Goal: Task Accomplishment & Management: Use online tool/utility

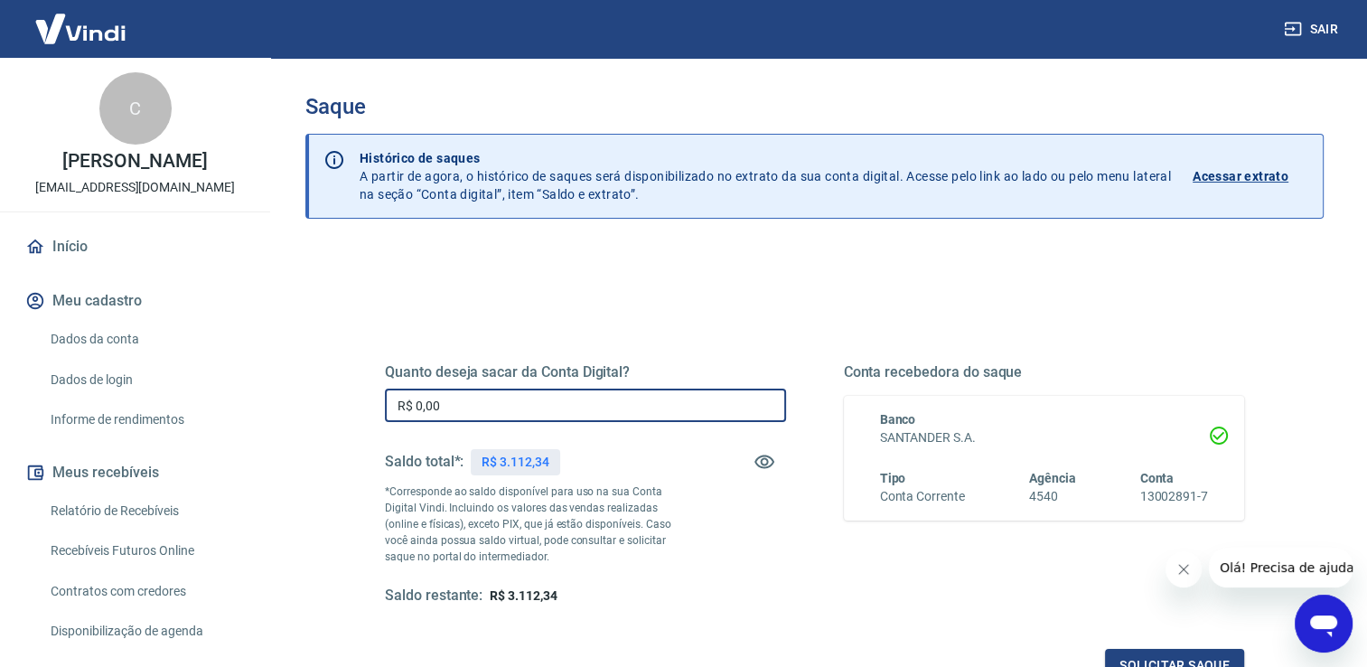
drag, startPoint x: 491, startPoint y: 408, endPoint x: 288, endPoint y: 408, distance: 203.3
click at [288, 408] on div "Saque Histórico de saques A partir de agora, o histórico de saques será disponi…" at bounding box center [815, 410] width 1062 height 704
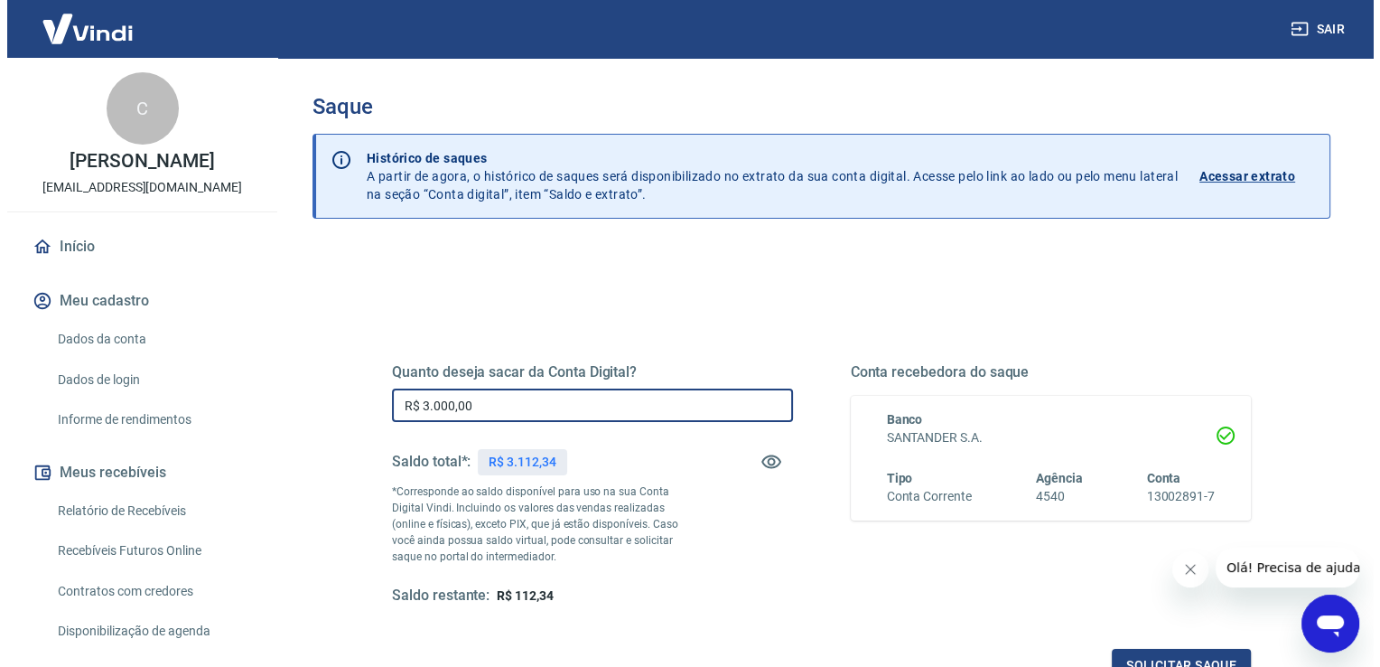
scroll to position [225, 0]
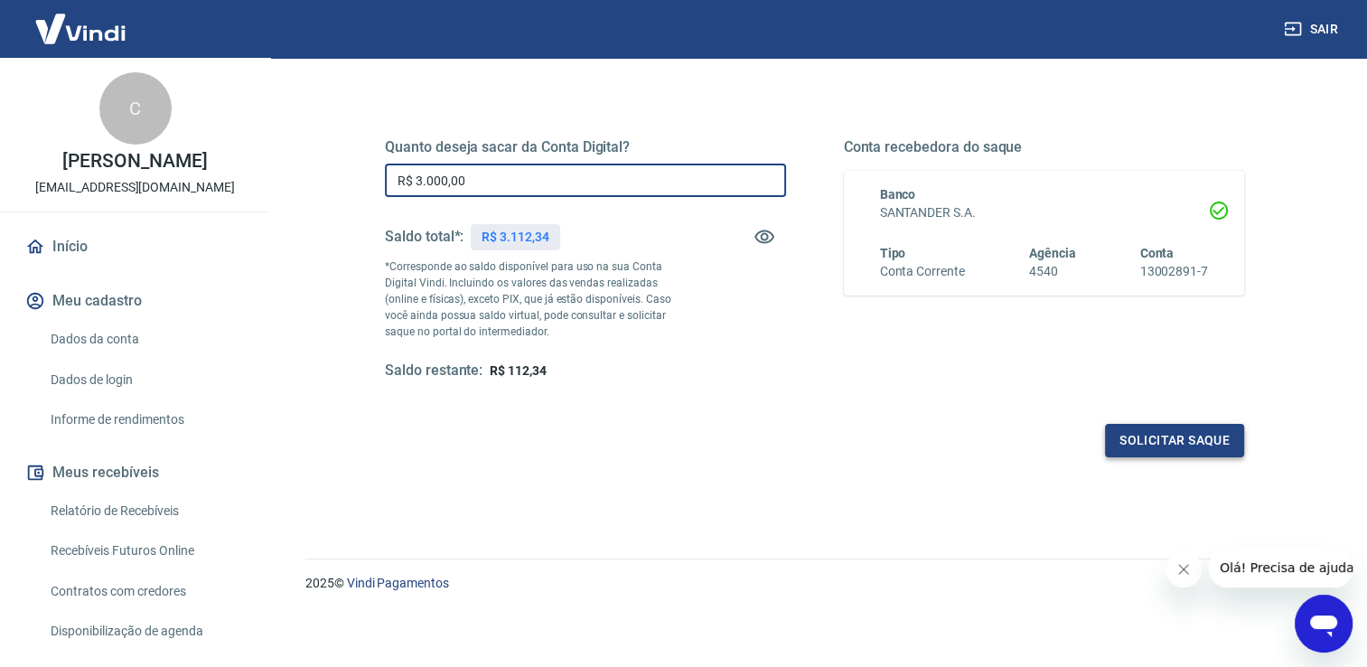
type input "R$ 3.000,00"
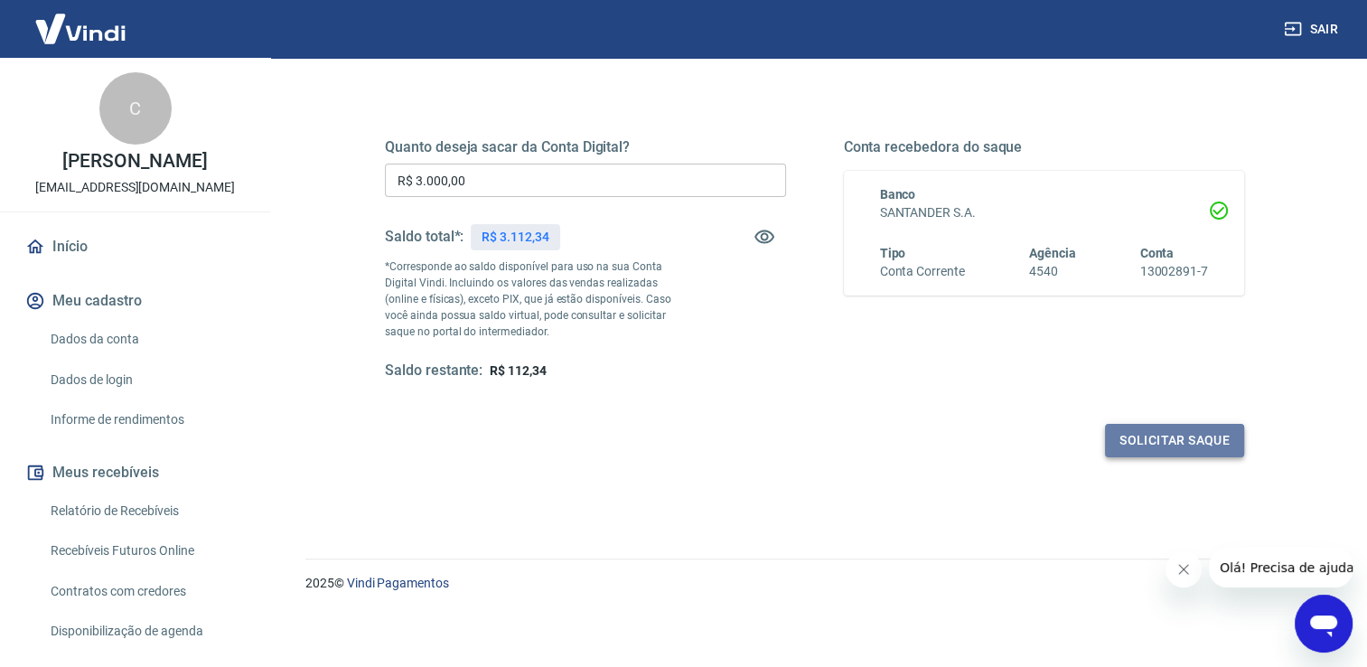
click at [1208, 441] on button "Solicitar saque" at bounding box center [1174, 440] width 139 height 33
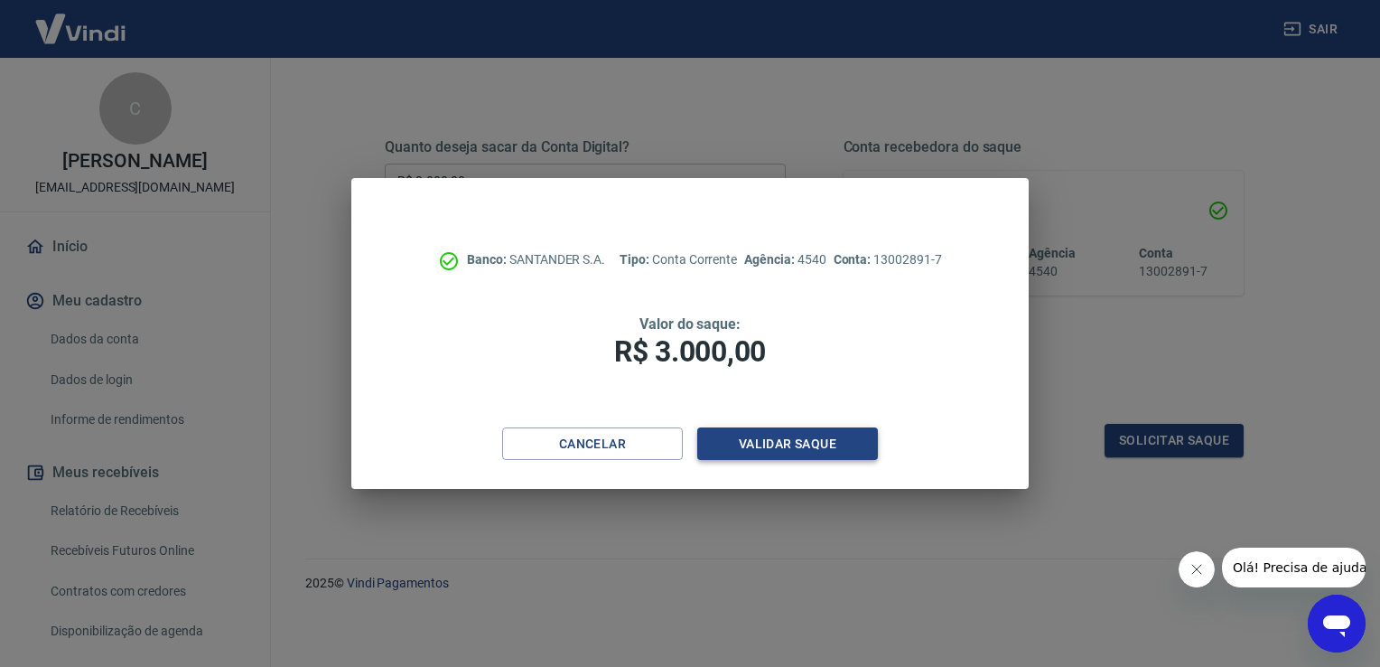
click at [843, 454] on button "Validar saque" at bounding box center [787, 443] width 181 height 33
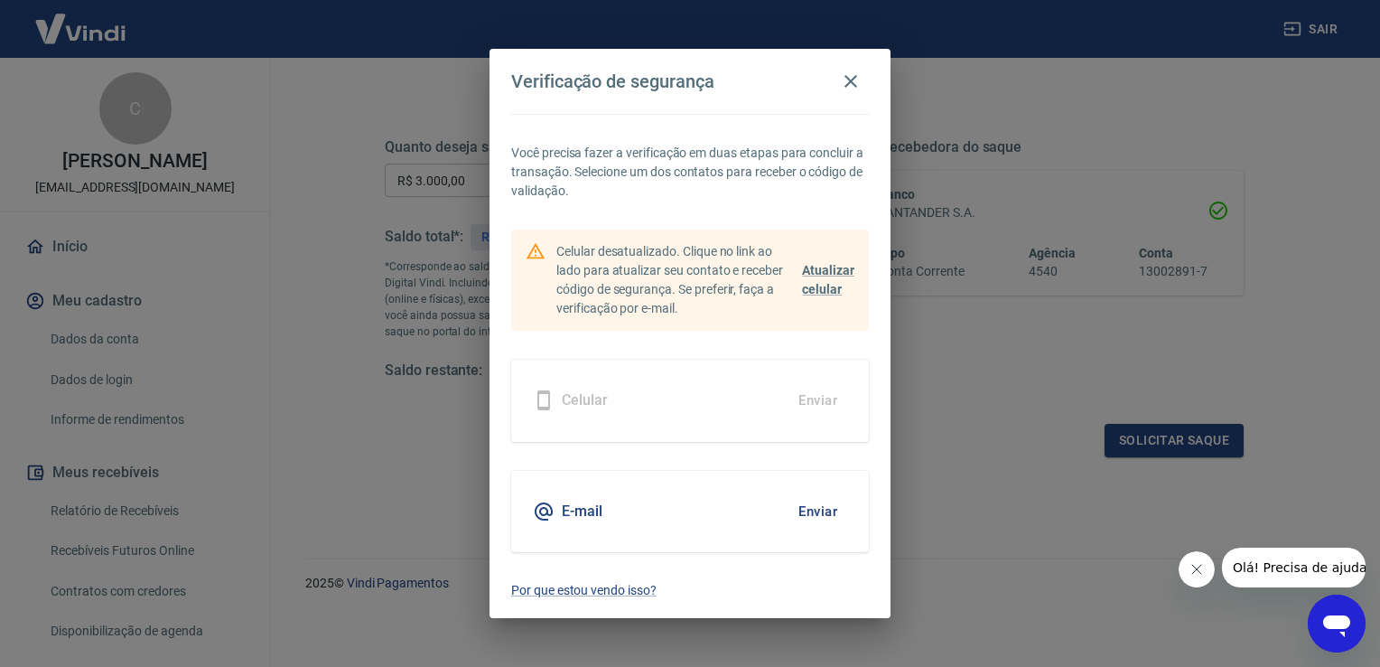
click at [833, 501] on button "Enviar" at bounding box center [818, 511] width 59 height 38
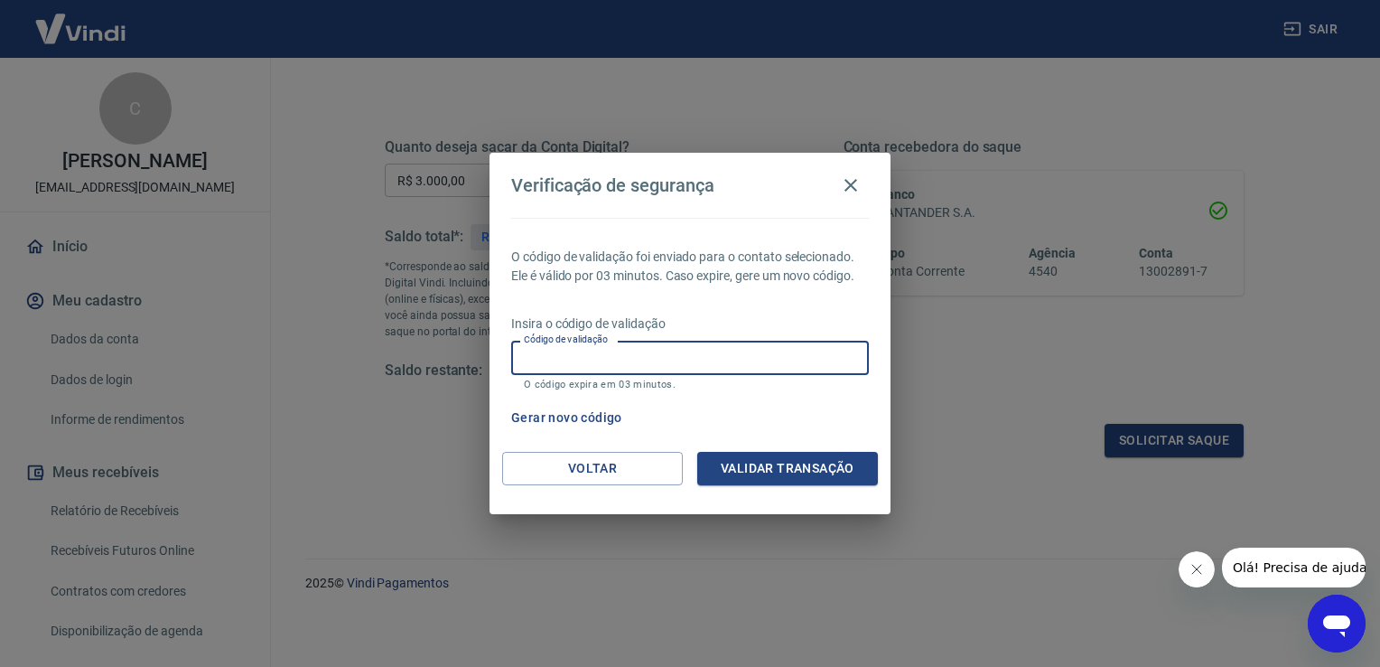
click at [763, 359] on input "Código de validação" at bounding box center [690, 357] width 358 height 33
type input "880285"
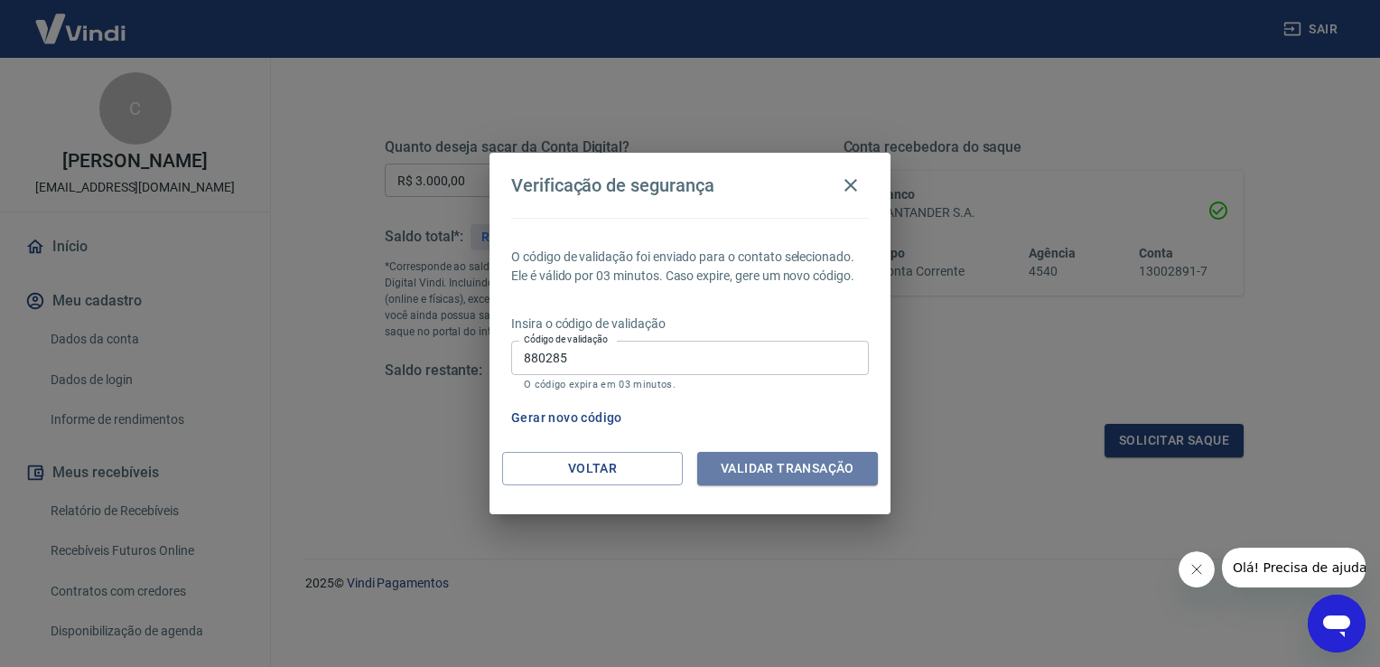
drag, startPoint x: 783, startPoint y: 475, endPoint x: 782, endPoint y: 542, distance: 66.9
click at [783, 480] on button "Validar transação" at bounding box center [787, 468] width 181 height 33
